Goal: Task Accomplishment & Management: Use online tool/utility

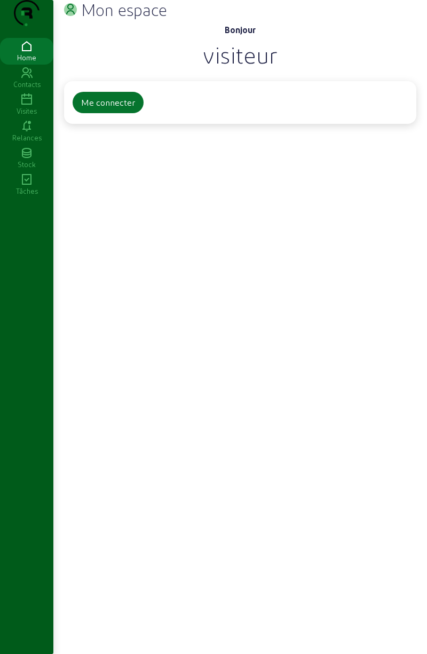
click at [34, 116] on div "Visites" at bounding box center [26, 111] width 53 height 10
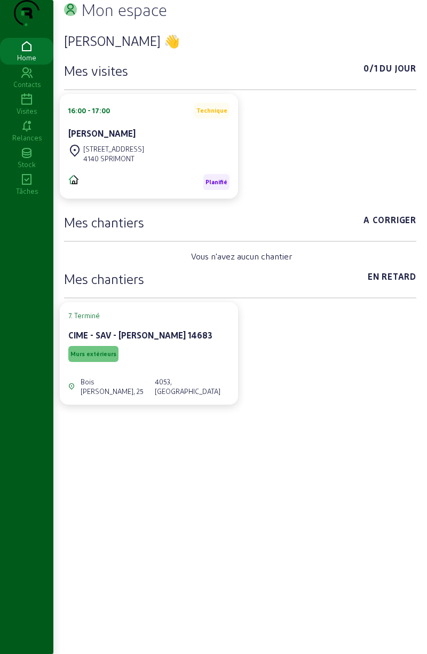
click at [32, 116] on div "Visites" at bounding box center [26, 111] width 53 height 10
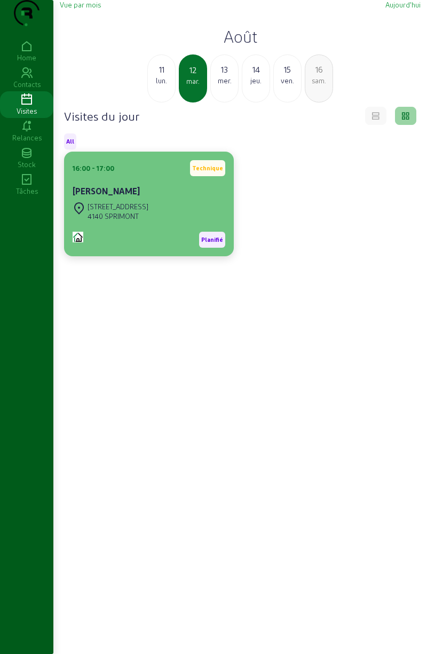
click at [138, 211] on div "Rue des Fosses, 26" at bounding box center [118, 207] width 61 height 10
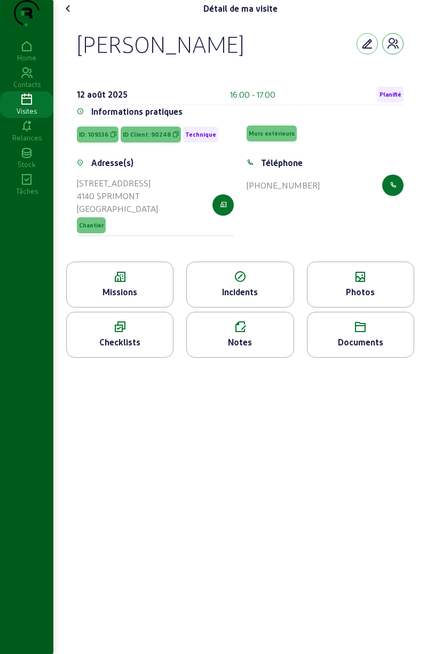
click at [388, 50] on icon "button" at bounding box center [392, 43] width 13 height 13
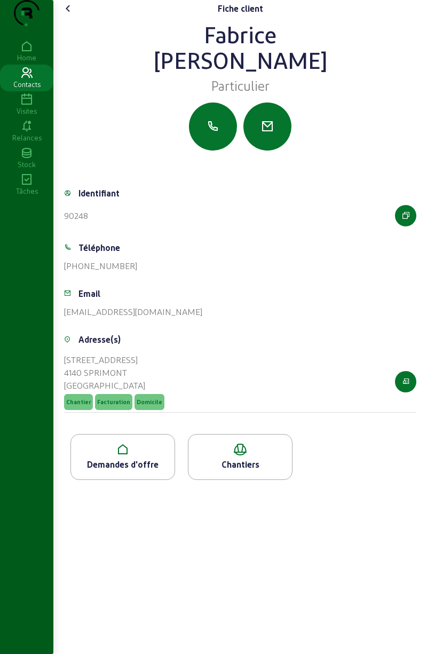
click at [118, 456] on icon at bounding box center [123, 449] width 104 height 13
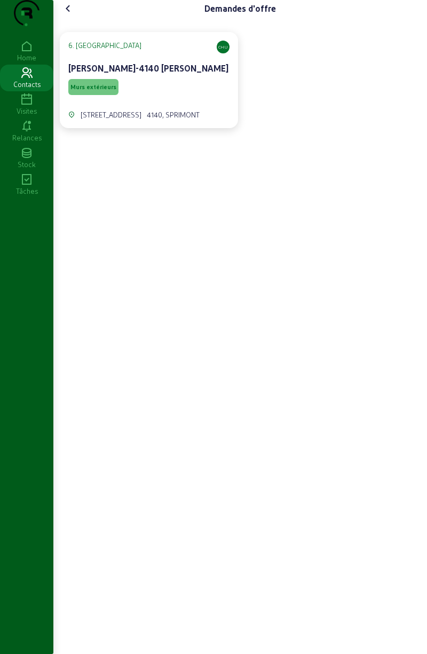
click at [88, 95] on span "Murs extérieurs" at bounding box center [93, 87] width 50 height 16
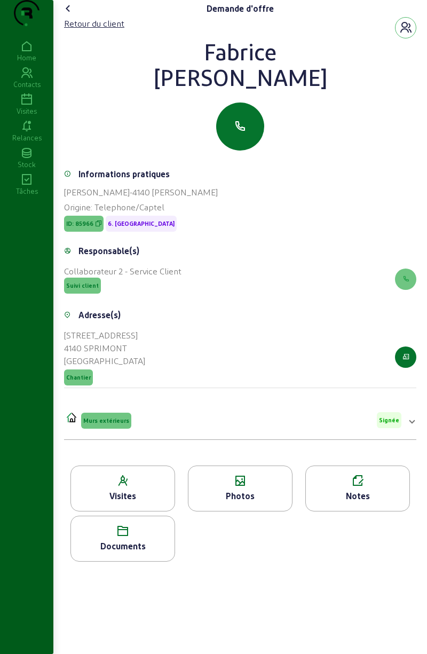
click at [126, 552] on div "Documents" at bounding box center [123, 546] width 104 height 13
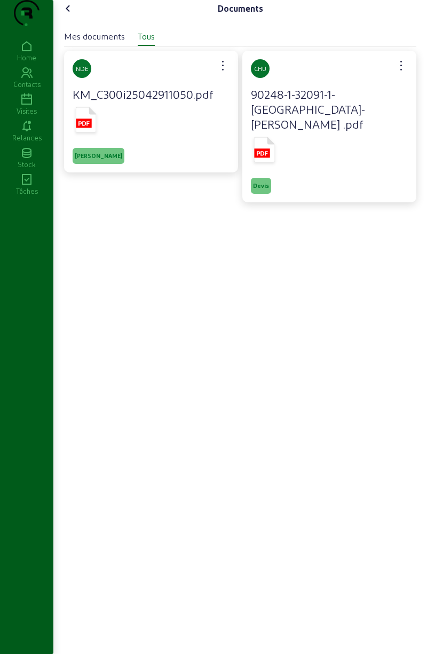
click at [92, 132] on icon at bounding box center [86, 119] width 21 height 25
click at [85, 128] on rect at bounding box center [83, 122] width 15 height 9
click at [91, 132] on icon at bounding box center [86, 119] width 21 height 25
